Goal: Navigation & Orientation: Understand site structure

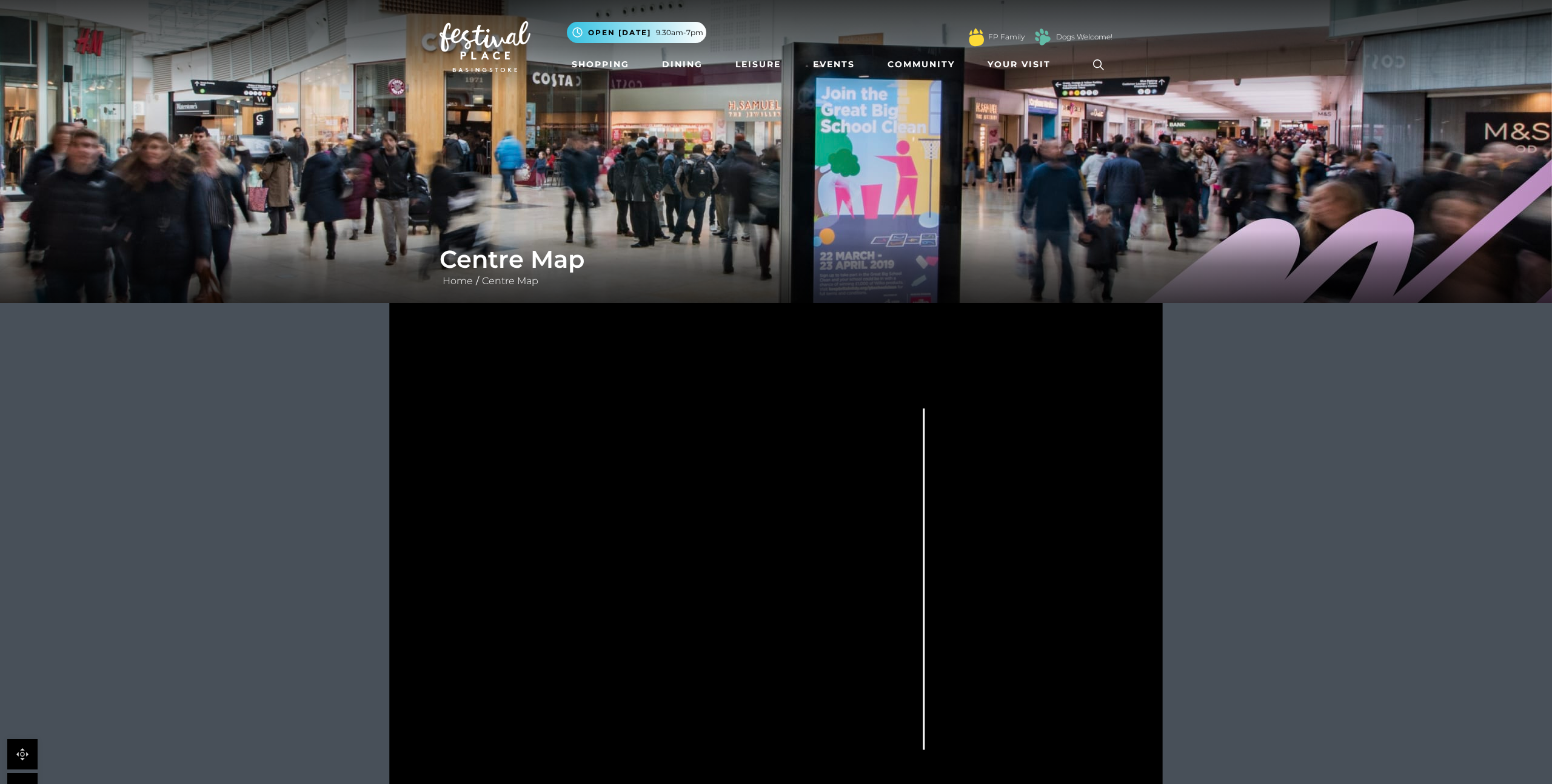
drag, startPoint x: 672, startPoint y: 563, endPoint x: 750, endPoint y: 405, distance: 176.2
click at [750, 406] on icon at bounding box center [776, 576] width 970 height 545
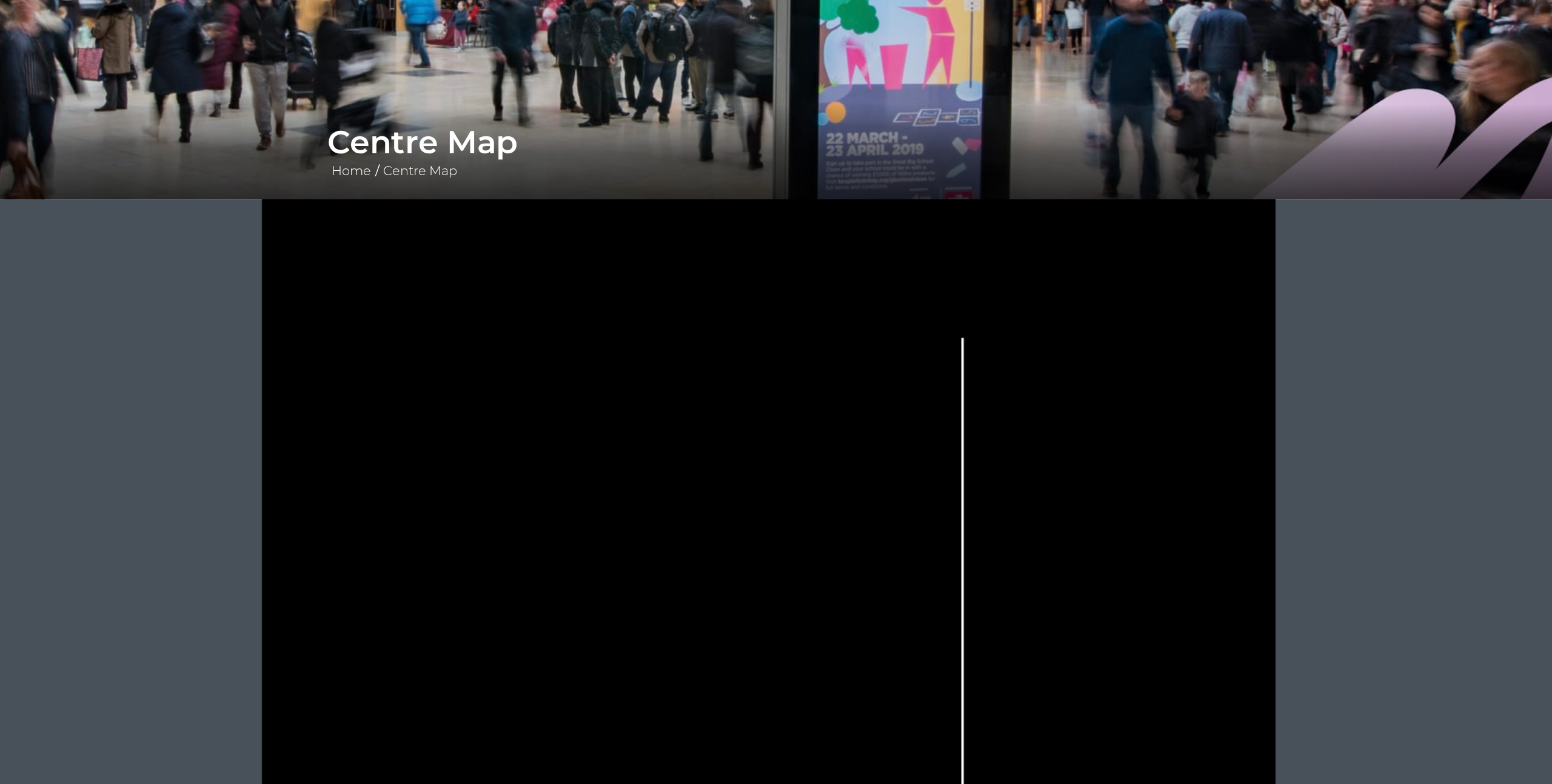
click at [742, 603] on rect at bounding box center [756, 602] width 30 height 9
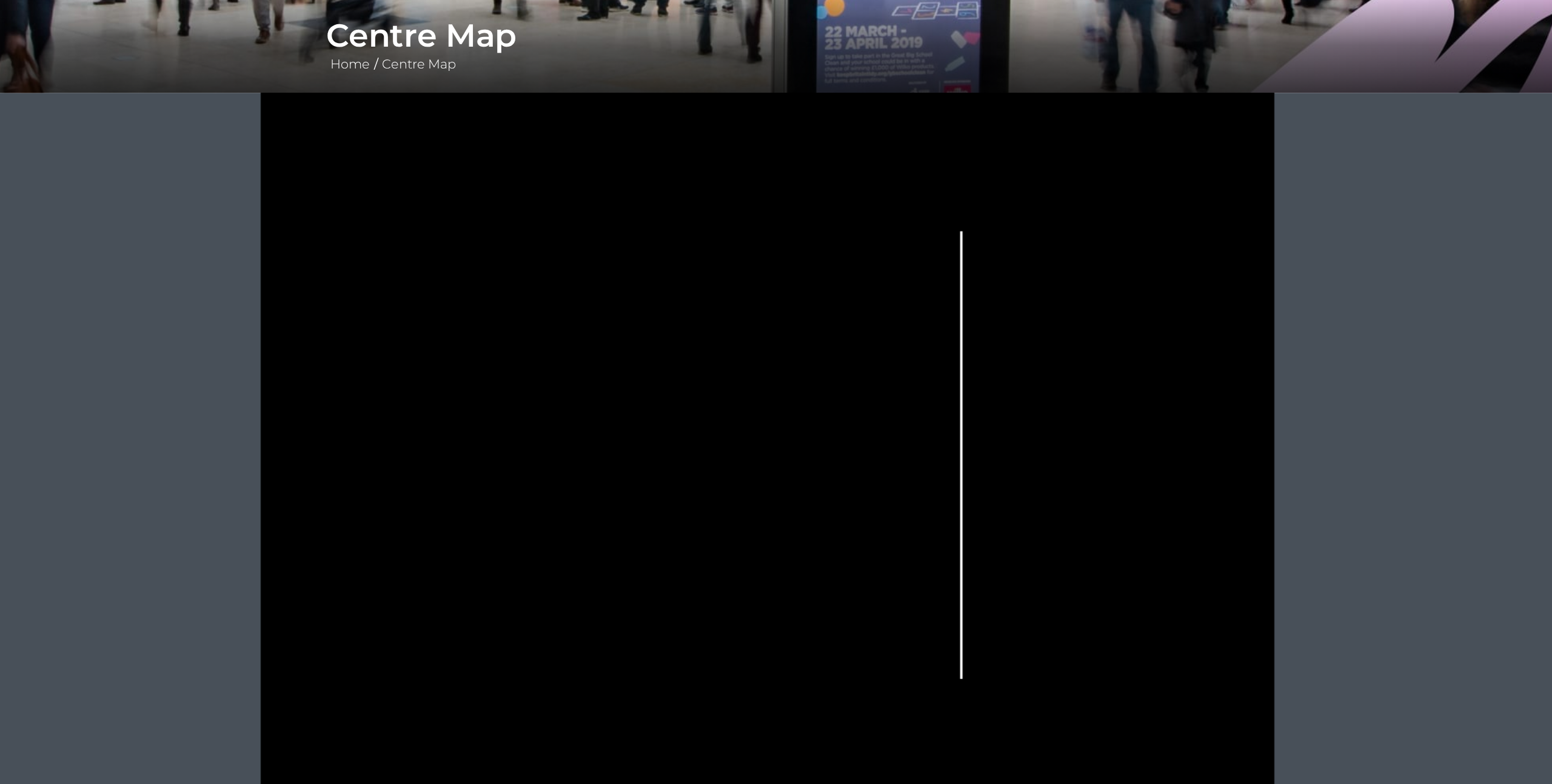
scroll to position [46, 0]
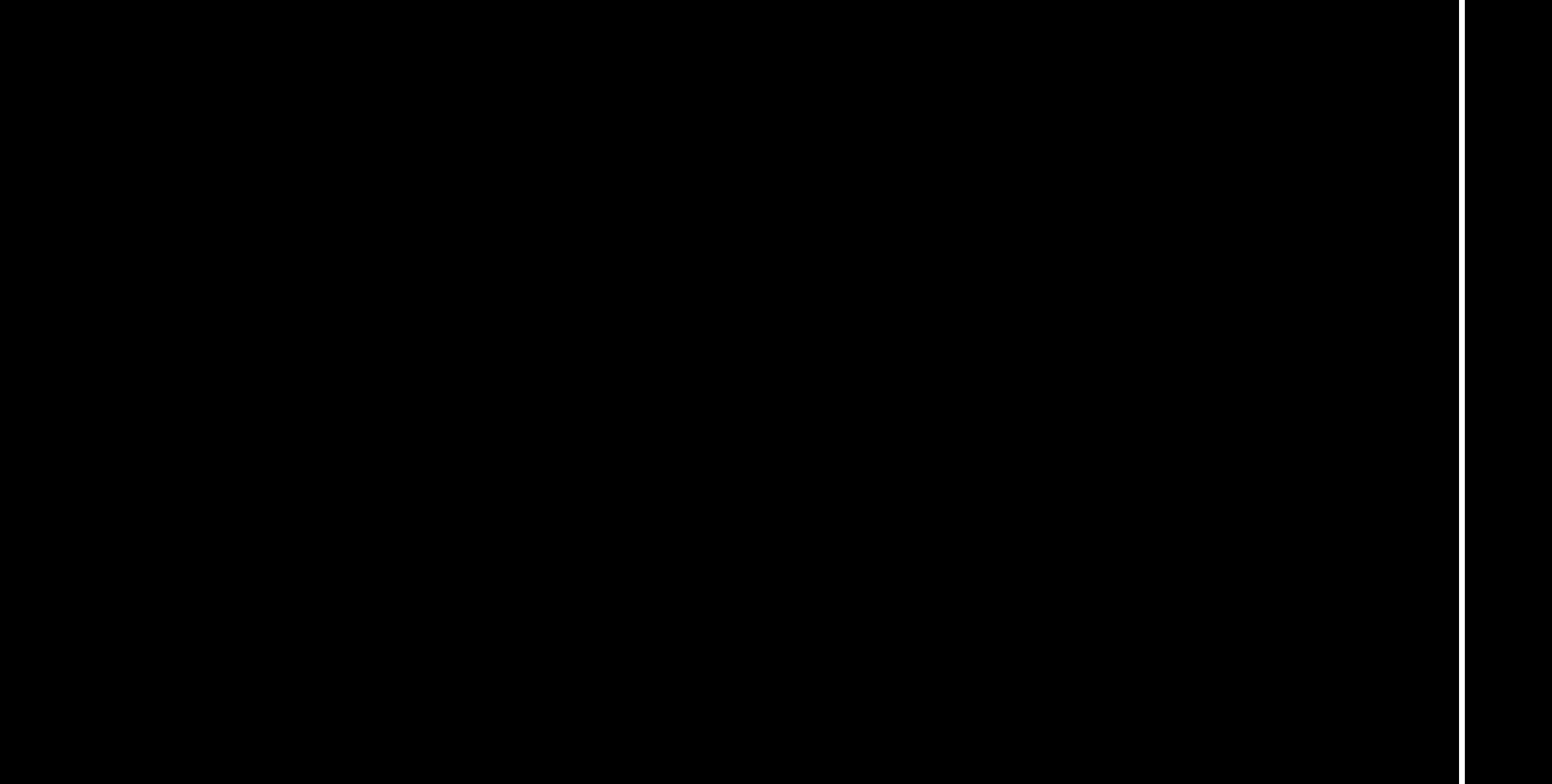
drag, startPoint x: 629, startPoint y: 622, endPoint x: 635, endPoint y: 597, distance: 25.7
click at [635, 597] on icon at bounding box center [776, 530] width 970 height 545
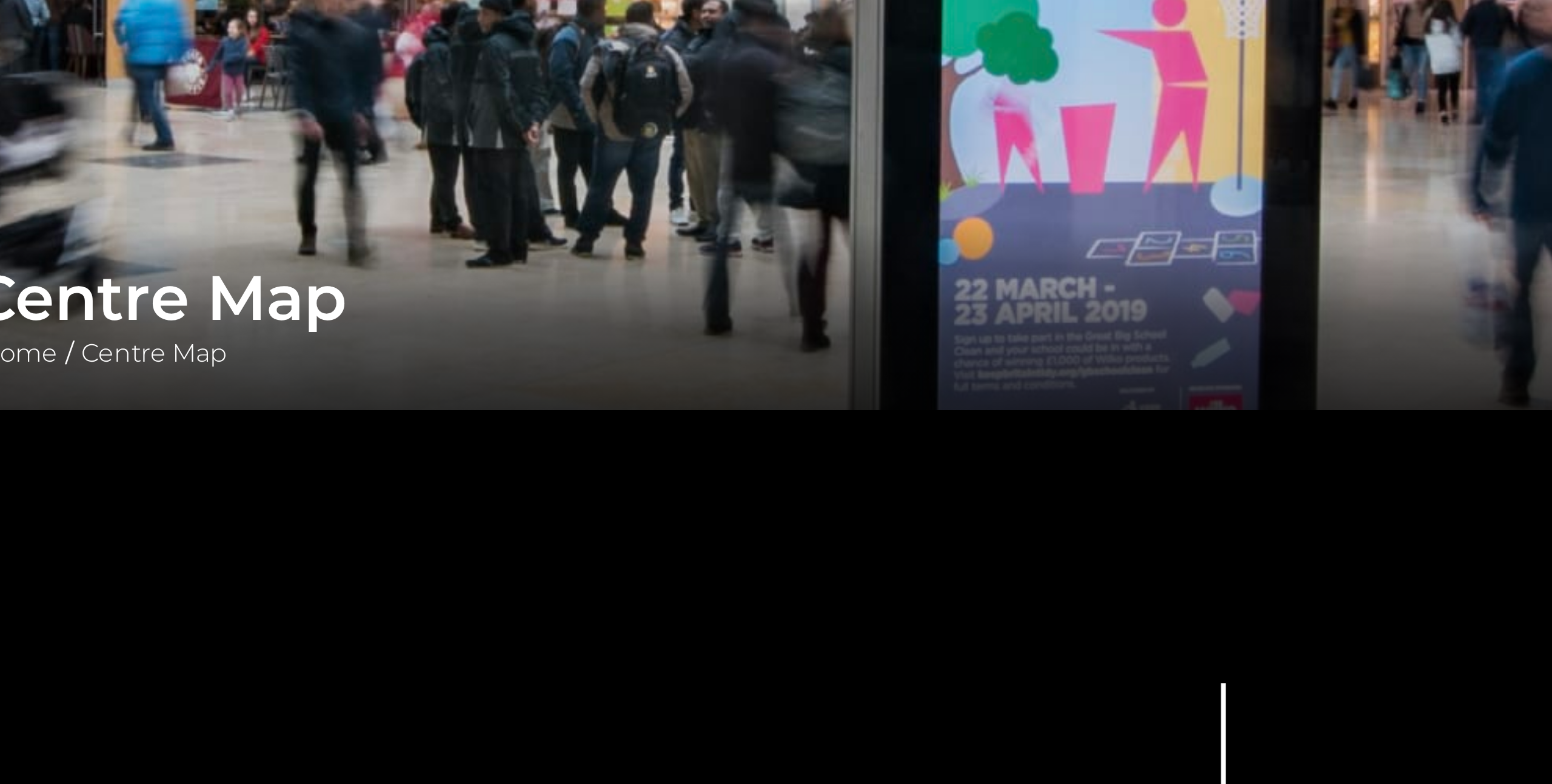
scroll to position [0, 0]
